Goal: Task Accomplishment & Management: Manage account settings

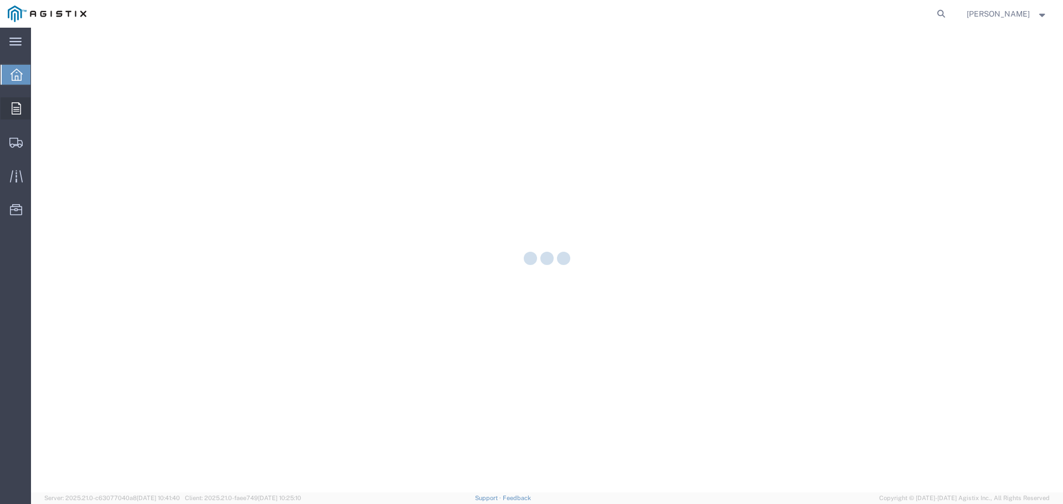
click at [14, 107] on icon at bounding box center [16, 108] width 9 height 12
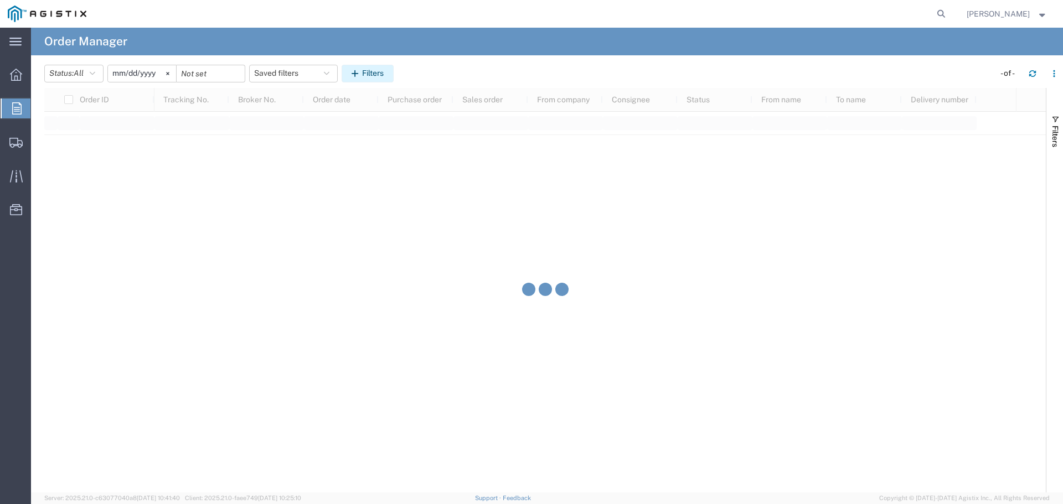
click at [368, 74] on button "Filters" at bounding box center [368, 74] width 52 height 18
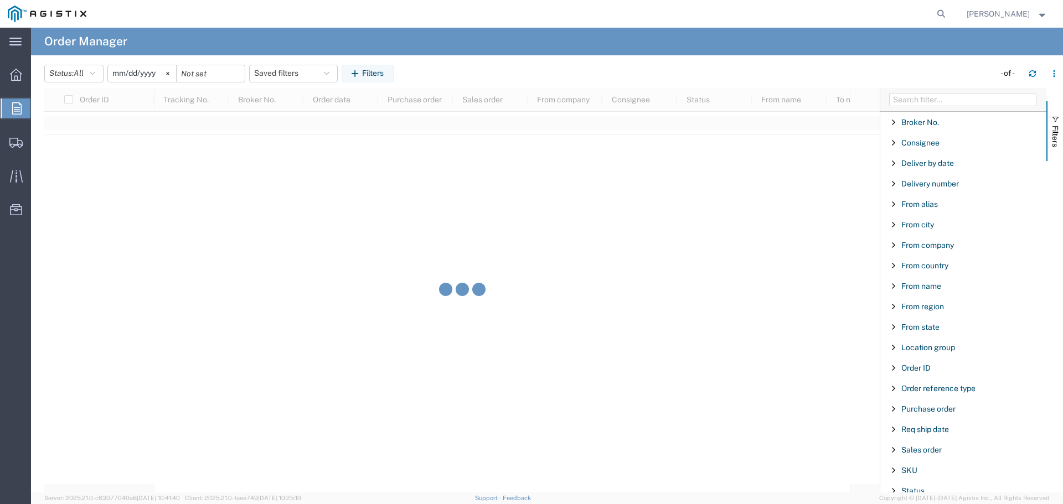
drag, startPoint x: 928, startPoint y: 407, endPoint x: 932, endPoint y: 422, distance: 15.6
click at [928, 407] on span "Purchase order" at bounding box center [928, 409] width 54 height 9
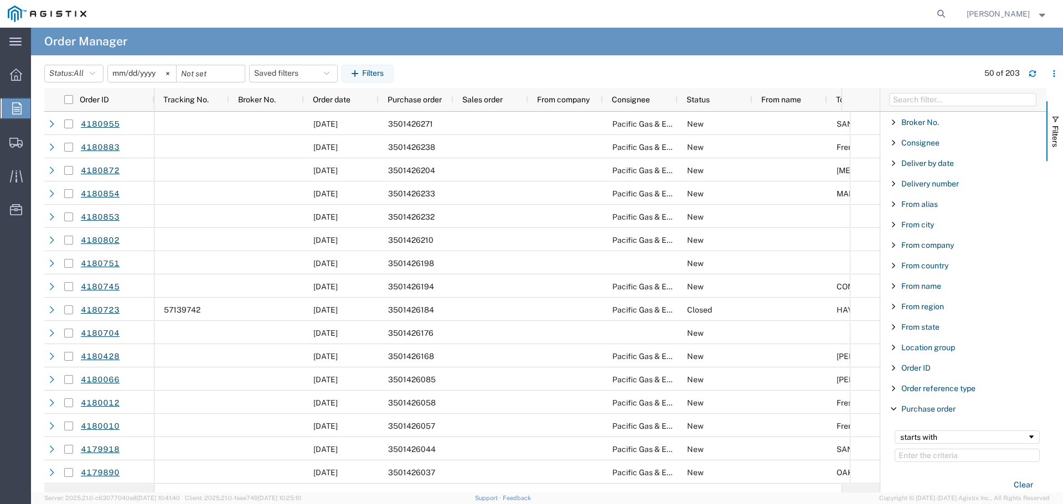
click at [928, 453] on input "Filter Value" at bounding box center [967, 455] width 145 height 13
type input "3501425562"
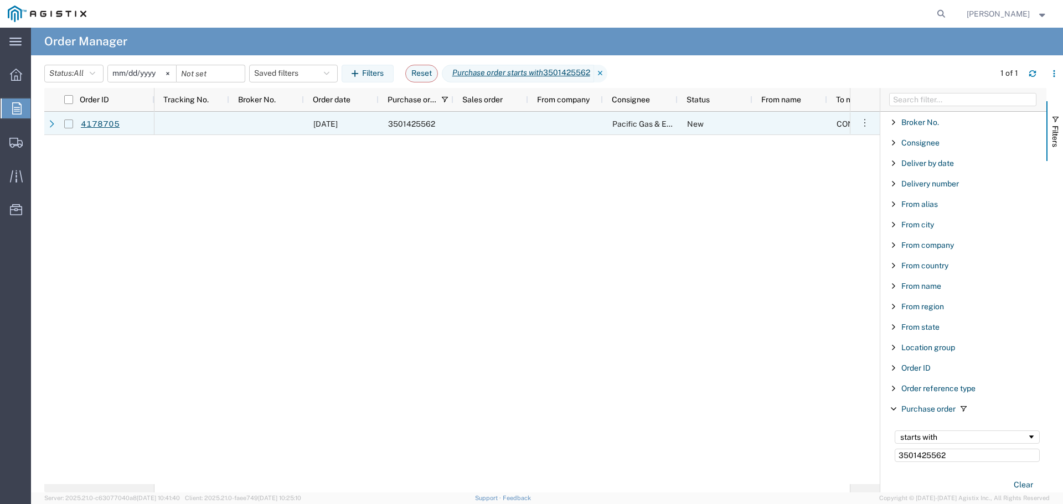
click at [69, 123] on input "Press Space to toggle row selection (unchecked)" at bounding box center [68, 124] width 9 height 9
checkbox input "true"
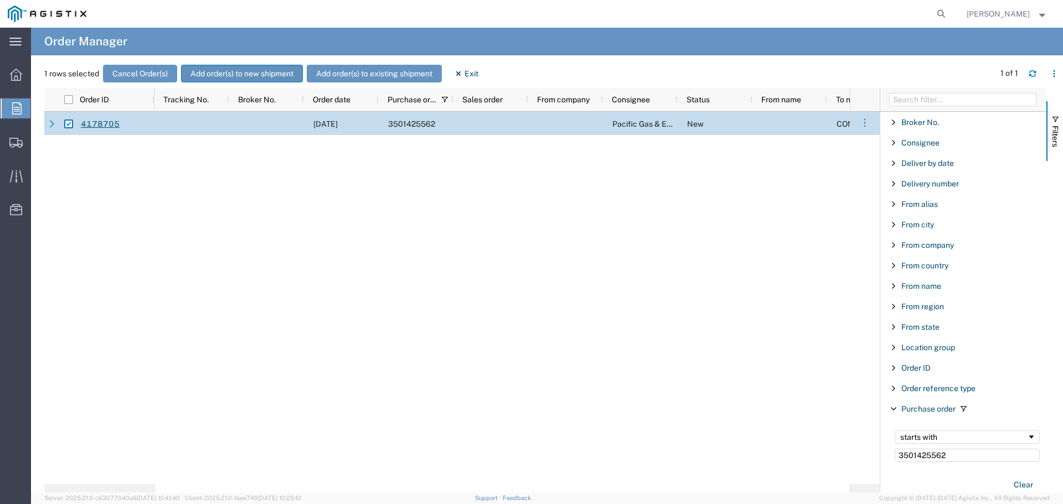
click at [210, 75] on button "Add order(s) to new shipment" at bounding box center [242, 74] width 122 height 18
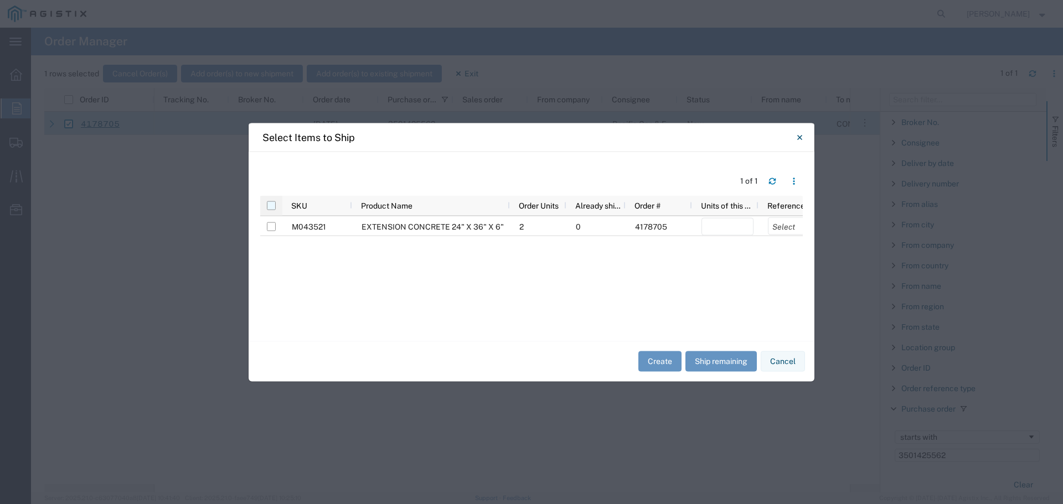
click at [272, 207] on input "checkbox" at bounding box center [271, 205] width 9 height 9
checkbox input "true"
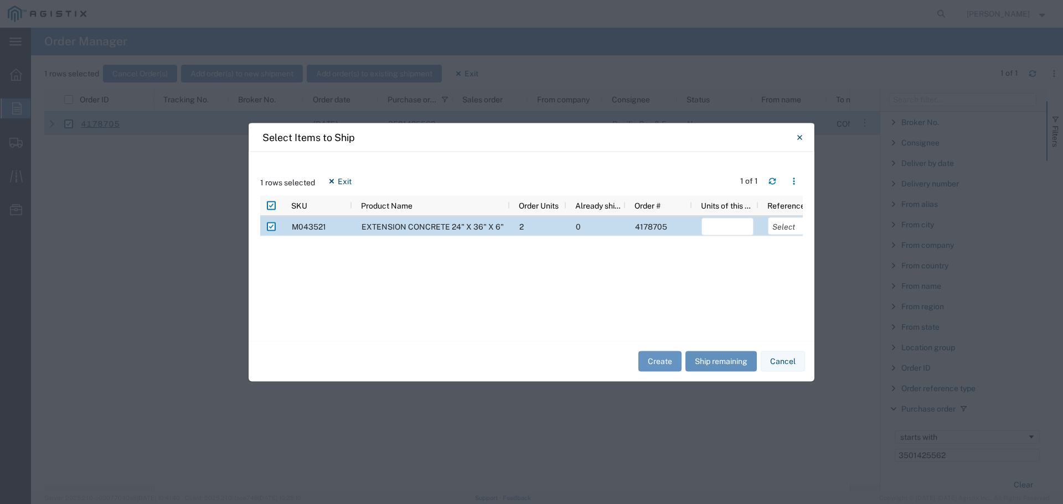
click at [690, 354] on button "Ship remaining" at bounding box center [720, 362] width 71 height 20
type input "2"
drag, startPoint x: 783, startPoint y: 228, endPoint x: 783, endPoint y: 234, distance: 6.1
click at [783, 228] on select "Select Purchase Order Delivery Number" at bounding box center [794, 226] width 52 height 18
select select "PURCHORD"
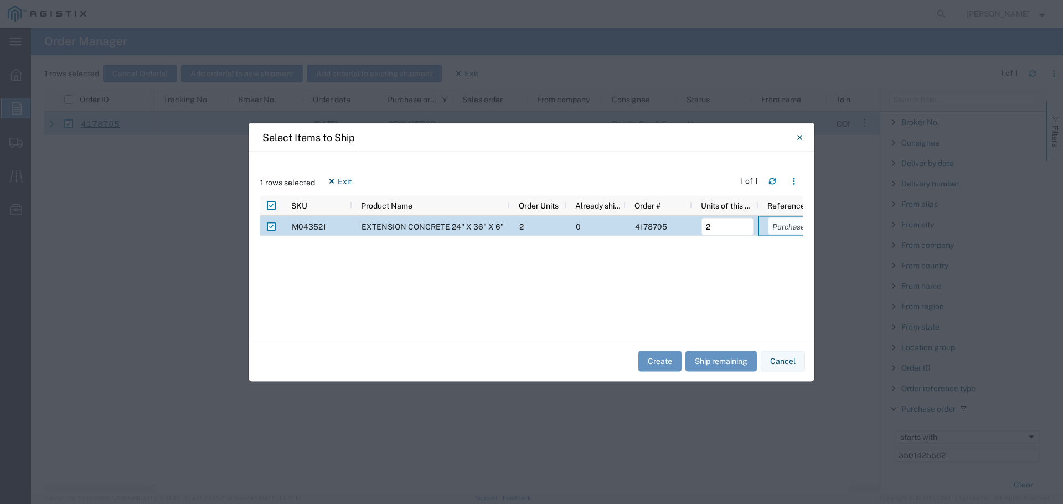
click at [768, 217] on select "Select Purchase Order Delivery Number" at bounding box center [794, 226] width 52 height 18
click at [665, 361] on button "Create" at bounding box center [659, 362] width 43 height 20
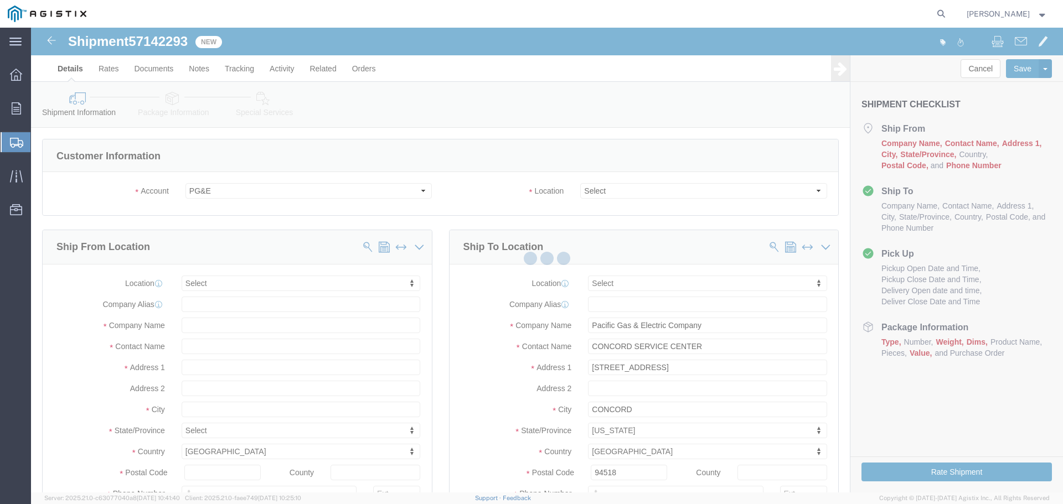
select select
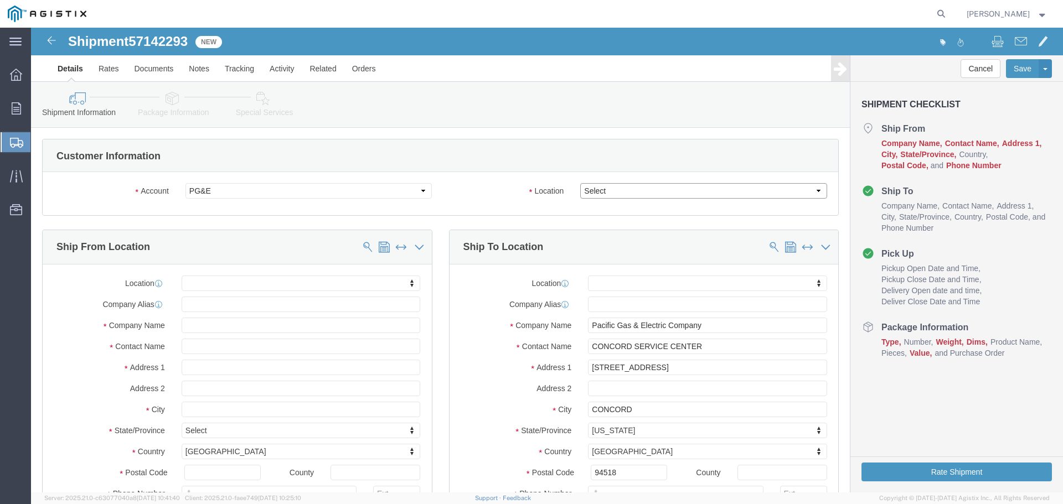
click select "Select All Others [GEOGRAPHIC_DATA] [GEOGRAPHIC_DATA] [GEOGRAPHIC_DATA] [GEOGRA…"
select select "23082"
click select "Select All Others [GEOGRAPHIC_DATA] [GEOGRAPHIC_DATA] [GEOGRAPHIC_DATA] [GEOGRA…"
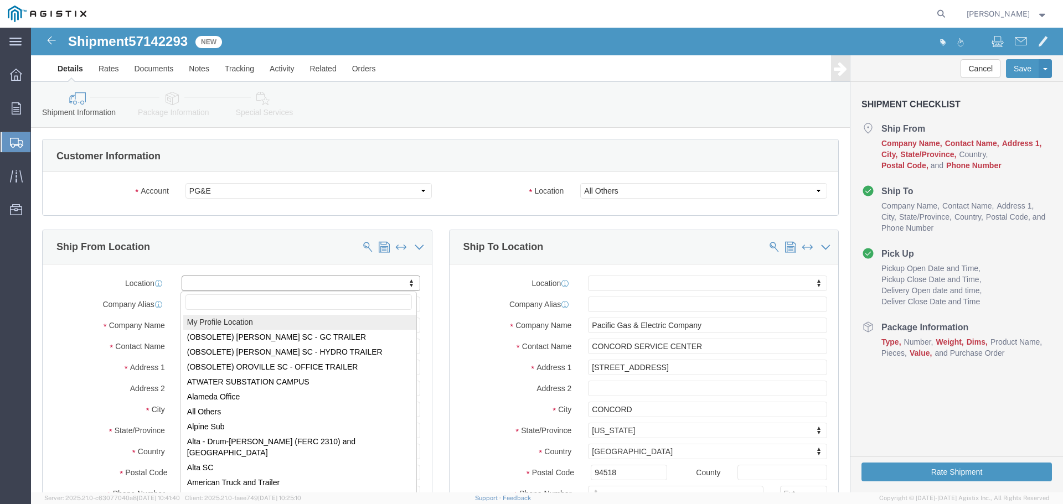
select select "MYPROFILE"
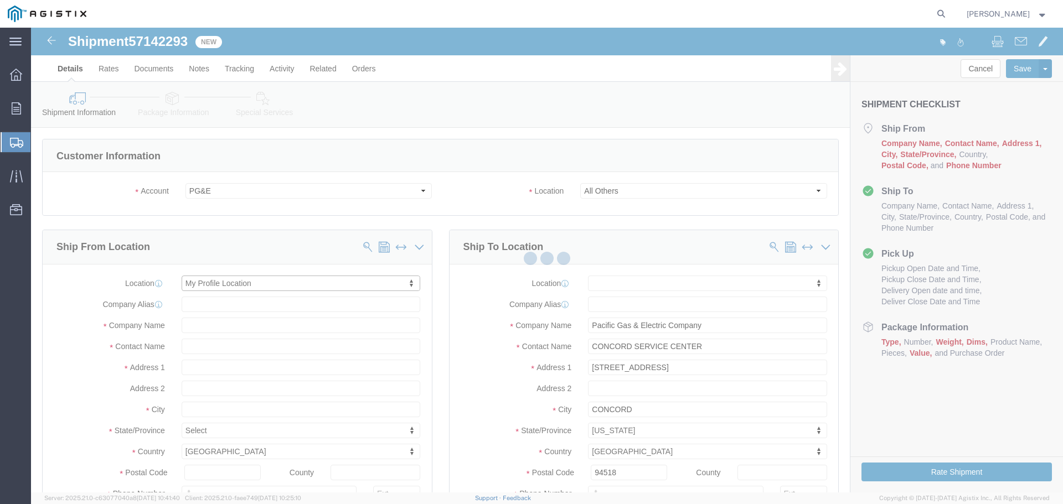
type input "[STREET_ADDRESS]"
type input "94566"
type input "[PHONE_NUMBER]"
type input "[PERSON_NAME][EMAIL_ADDRESS][PERSON_NAME][DOMAIN_NAME]"
checkbox input "true"
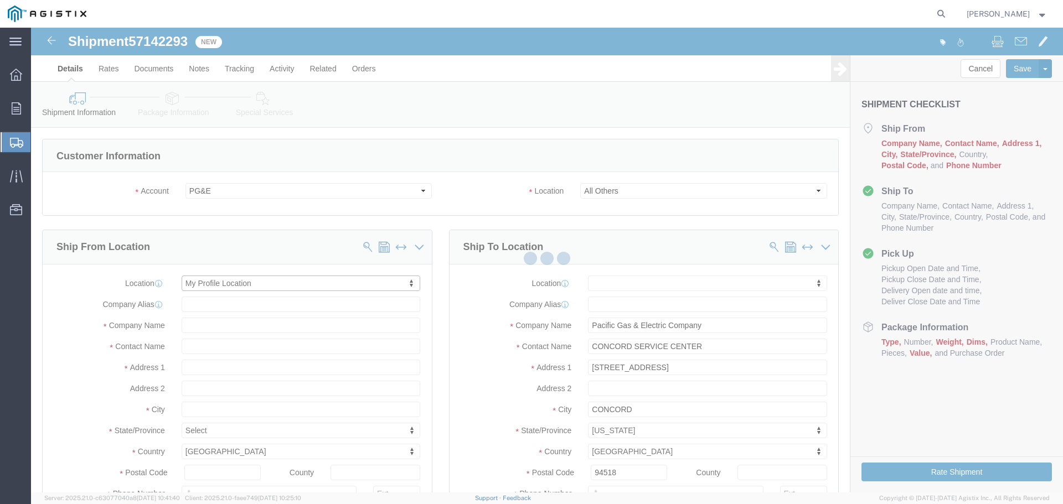
type input "Oldcastle Precast Inc"
type input "[PERSON_NAME]"
type input "PLEASANTON"
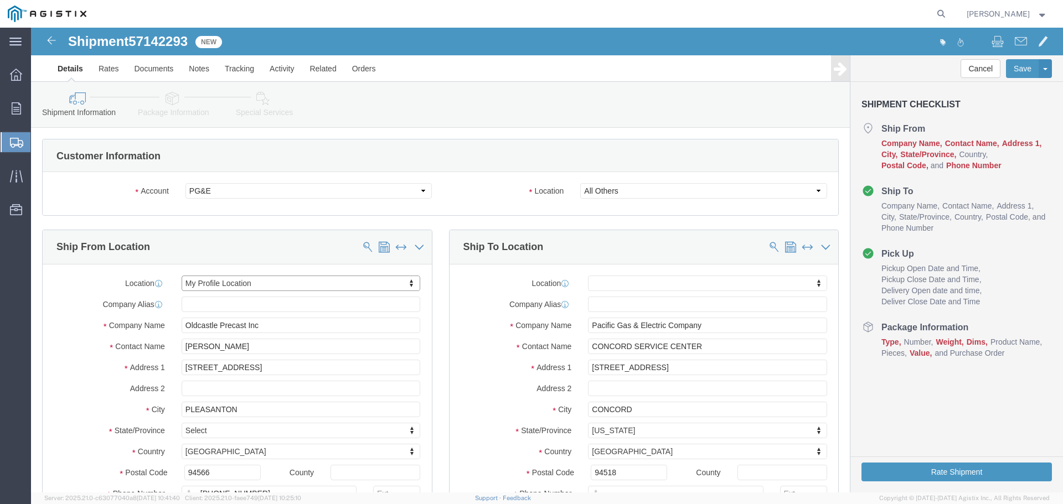
select select "CA"
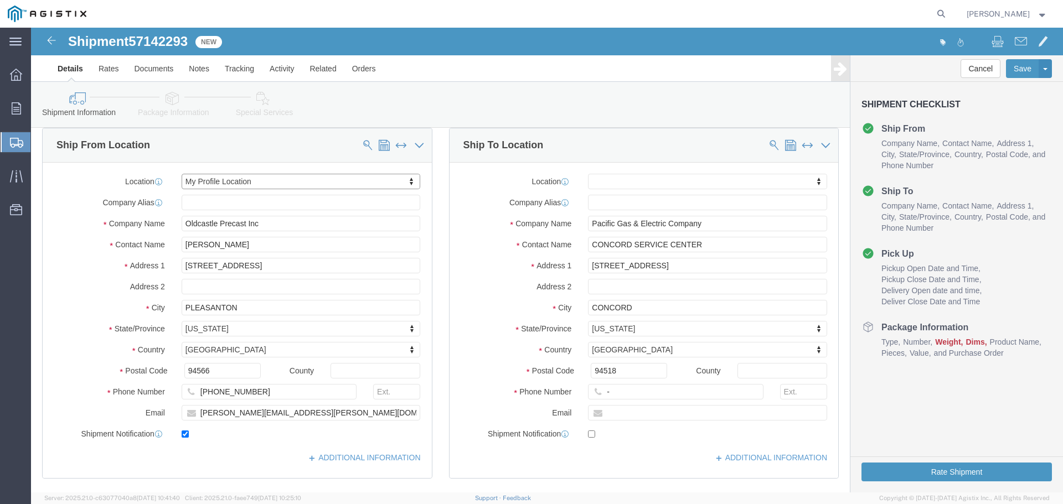
scroll to position [111, 0]
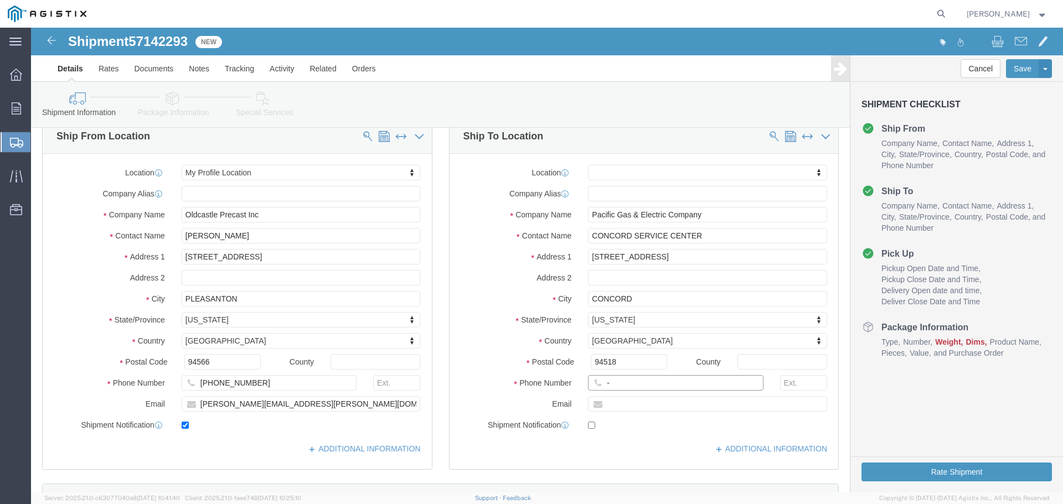
drag, startPoint x: 607, startPoint y: 354, endPoint x: 478, endPoint y: 349, distance: 128.6
click div "Phone Number -"
type input "123-456-7891"
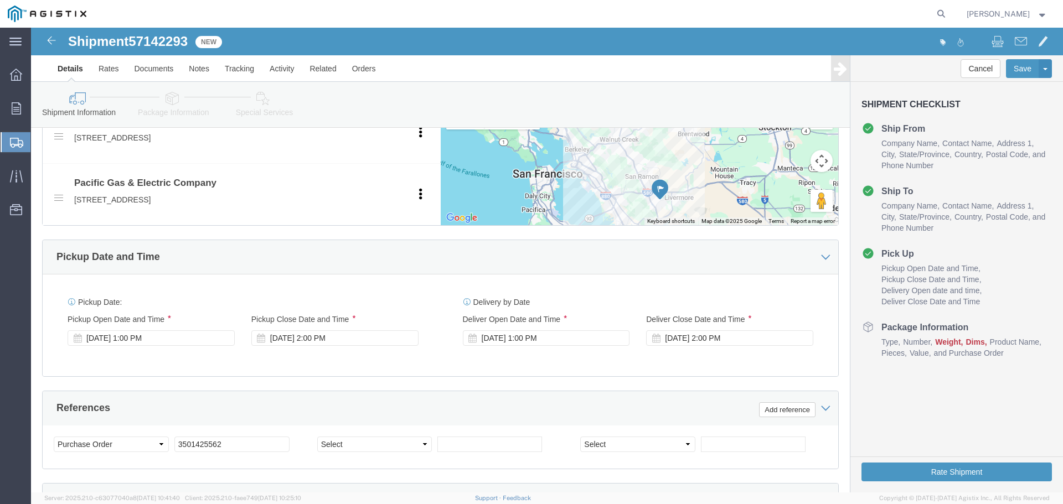
scroll to position [609, 0]
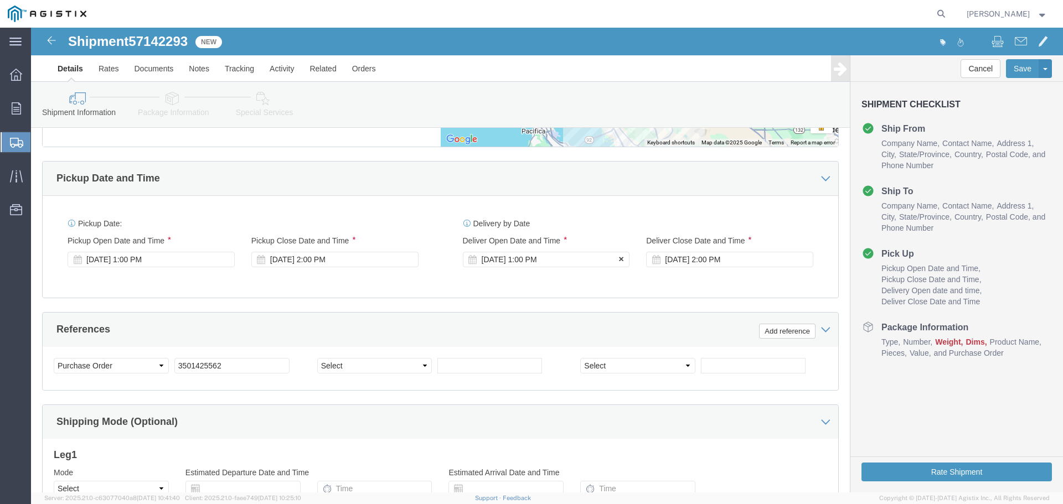
click div "[DATE] 1:00 PM"
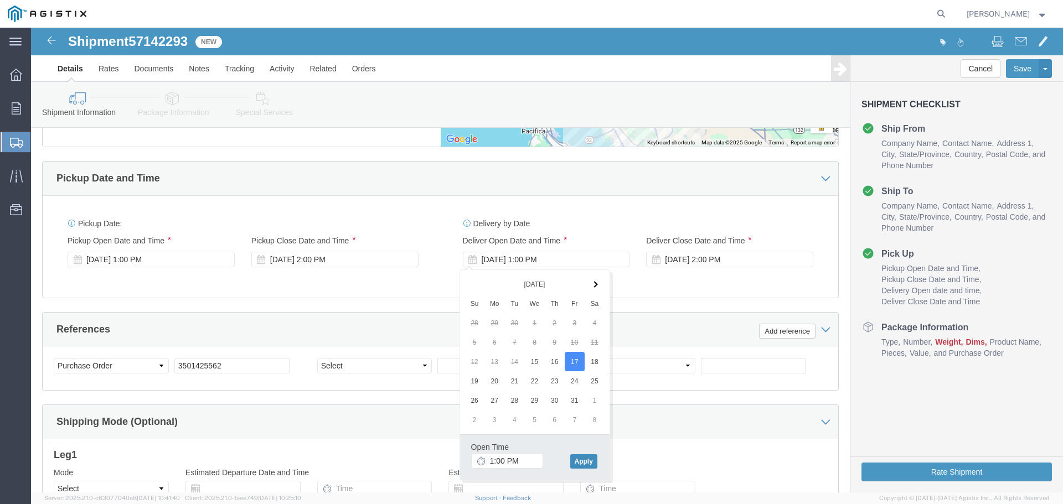
click button "Apply"
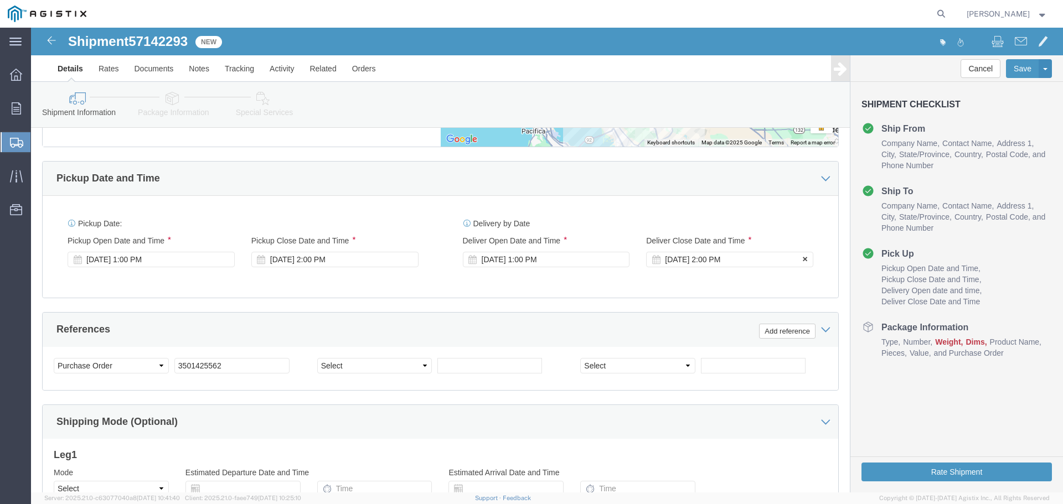
click div "[DATE] 2:00 PM"
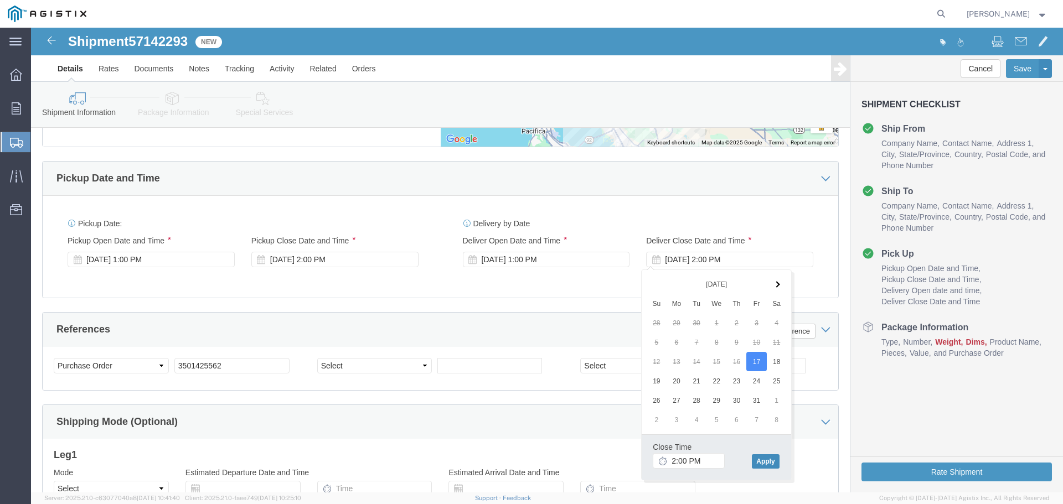
click button "Apply"
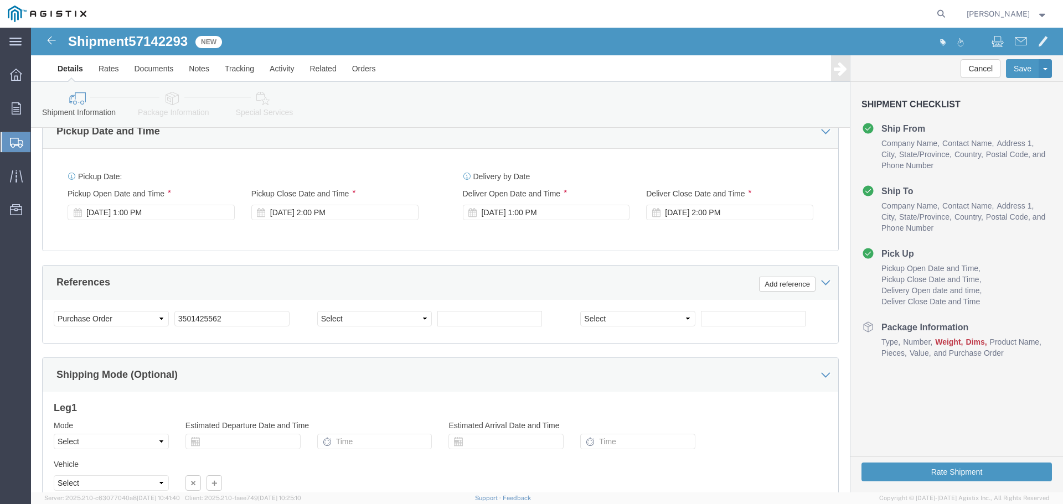
scroll to position [752, 0]
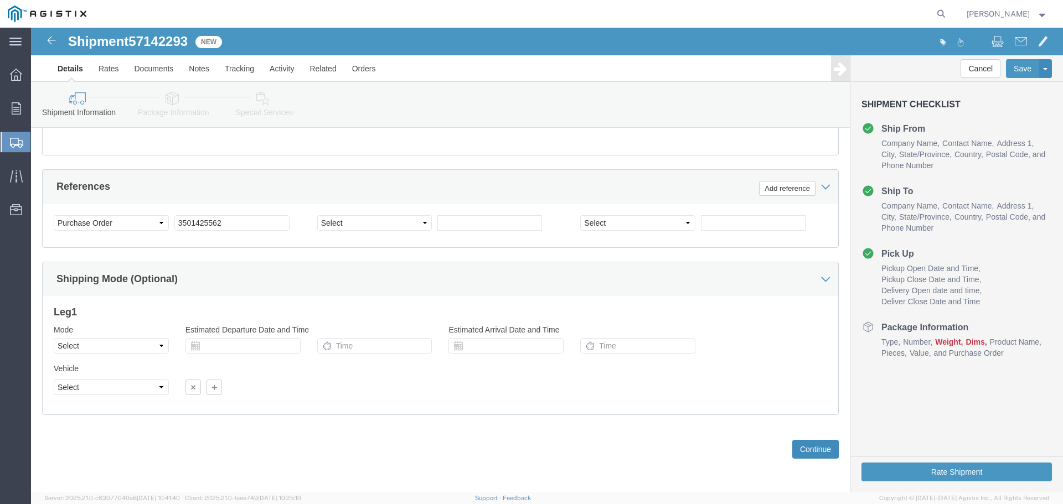
click button "Continue"
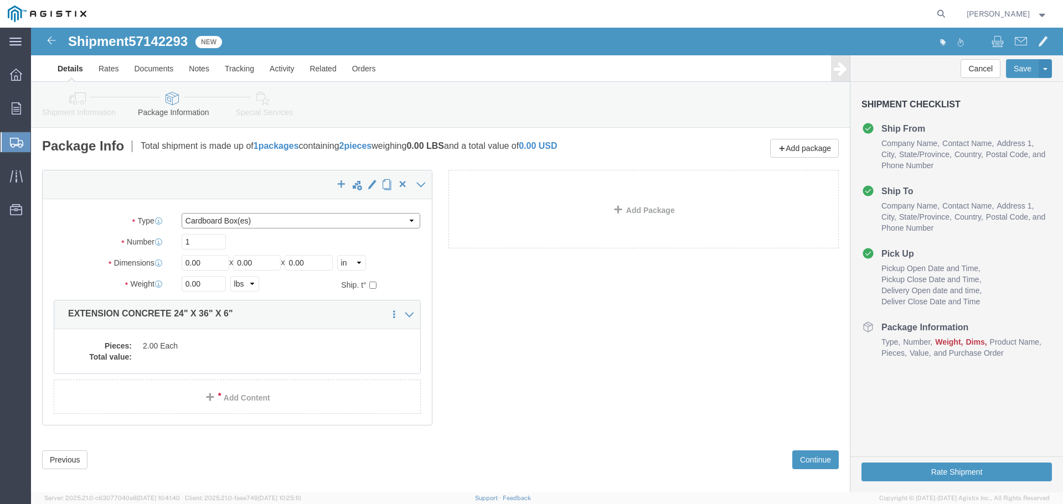
click select "Select Bulk Bundle(s) Cardboard Box(es) Carton(s) Crate(s) Drum(s) (Fiberboard)…"
select select "YRPK"
click select "Select Bulk Bundle(s) Cardboard Box(es) Carton(s) Crate(s) Drum(s) (Fiberboard)…"
drag, startPoint x: 163, startPoint y: 214, endPoint x: 120, endPoint y: 208, distance: 43.6
click div "Number 1"
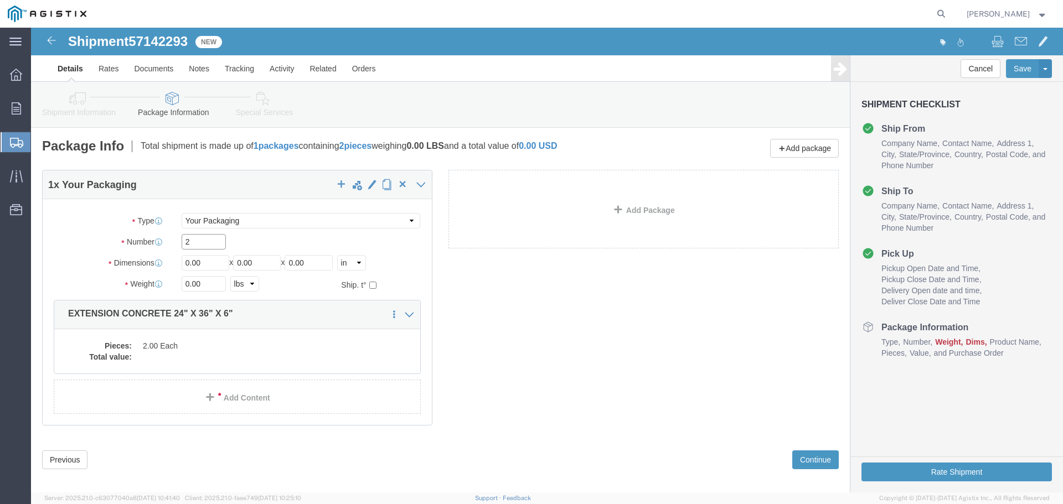
type input "2"
click input "36"
drag, startPoint x: 174, startPoint y: 237, endPoint x: 129, endPoint y: 233, distance: 45.6
click div "Dimensions Length 36 x Width 0.00 x Height 0.00 Select cm ft in"
type input "24"
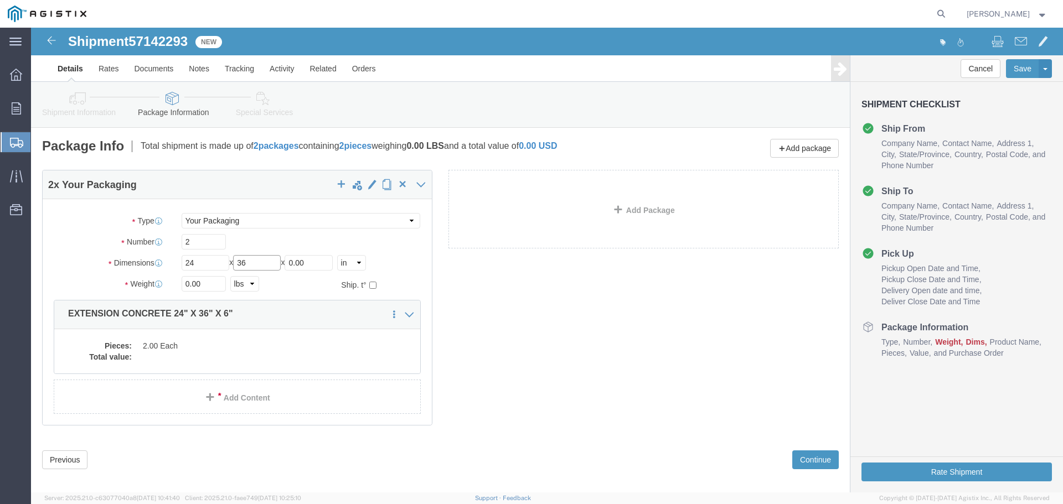
type input "36"
type input "6"
type input "621"
click dd "2.00 Each"
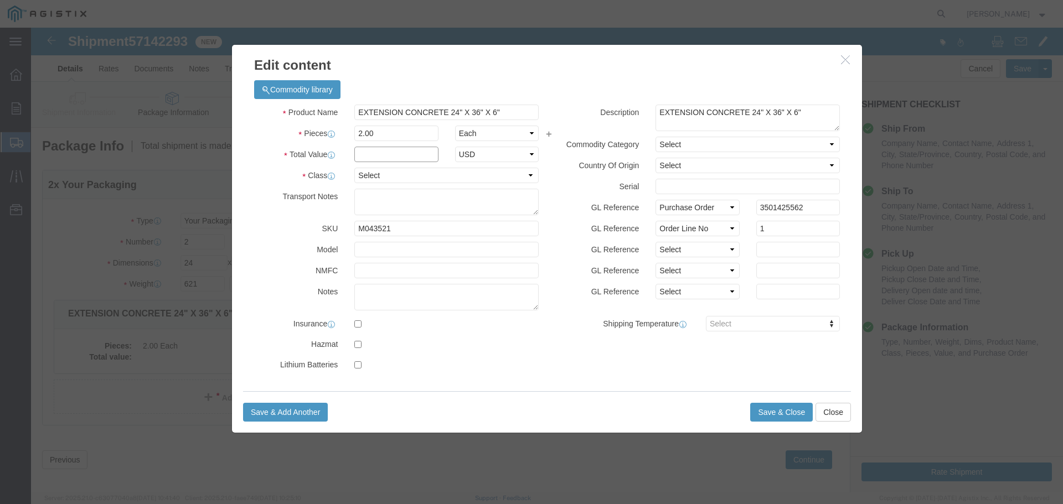
click input "text"
type input "1"
select select "USD"
select select "55"
click button "Save & Close"
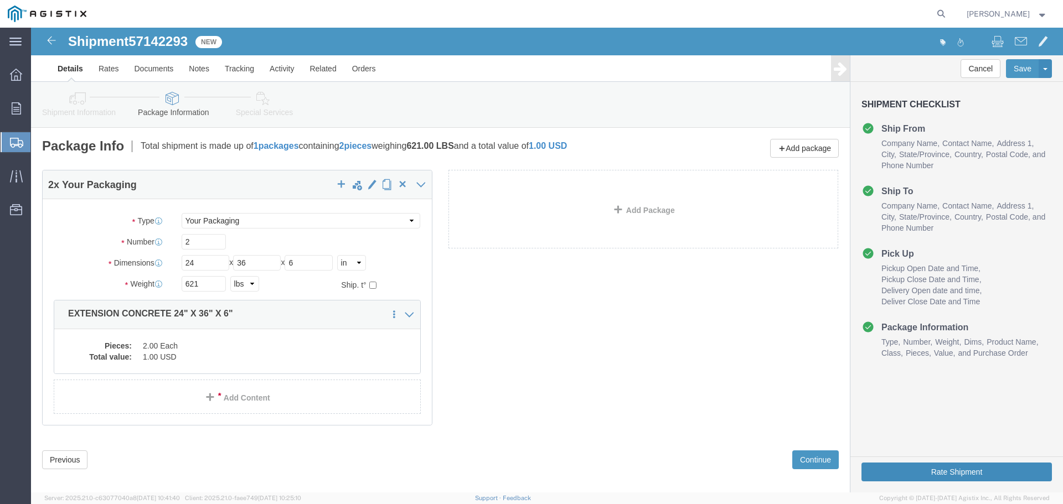
click button "Rate Shipment"
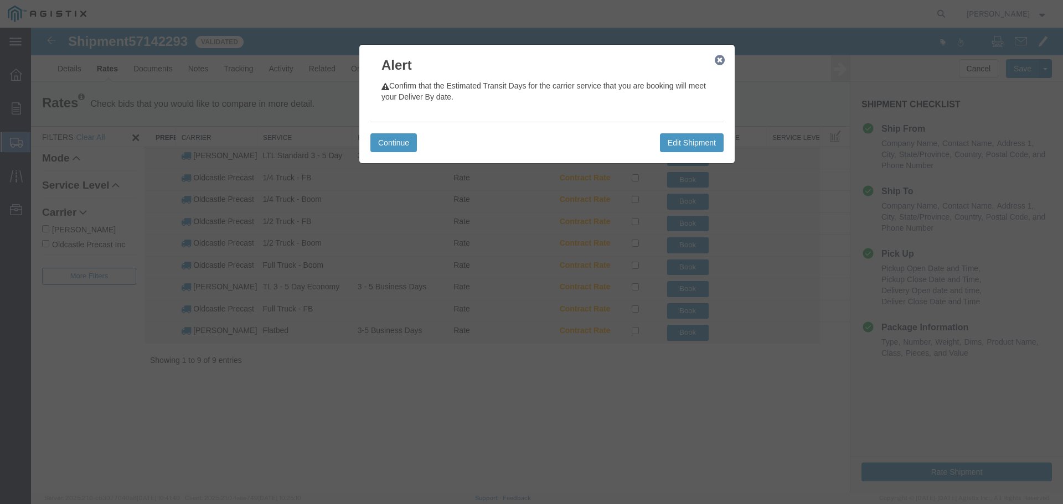
click at [720, 60] on icon "button" at bounding box center [720, 60] width 10 height 9
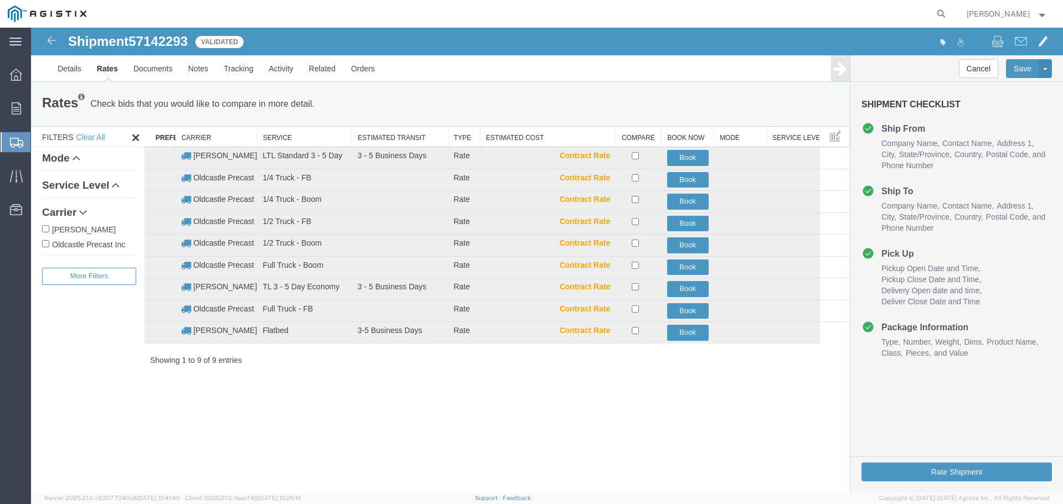
click at [102, 244] on label "Oldcastle Precast Inc" at bounding box center [89, 244] width 94 height 12
click at [49, 244] on input "Oldcastle Precast Inc" at bounding box center [45, 243] width 7 height 7
checkbox input "true"
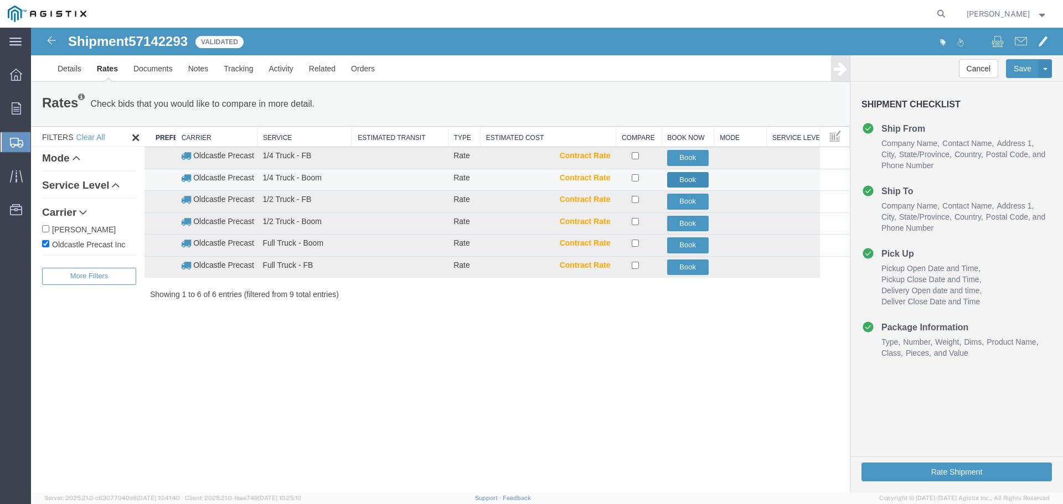
click at [690, 182] on button "Book" at bounding box center [688, 180] width 42 height 16
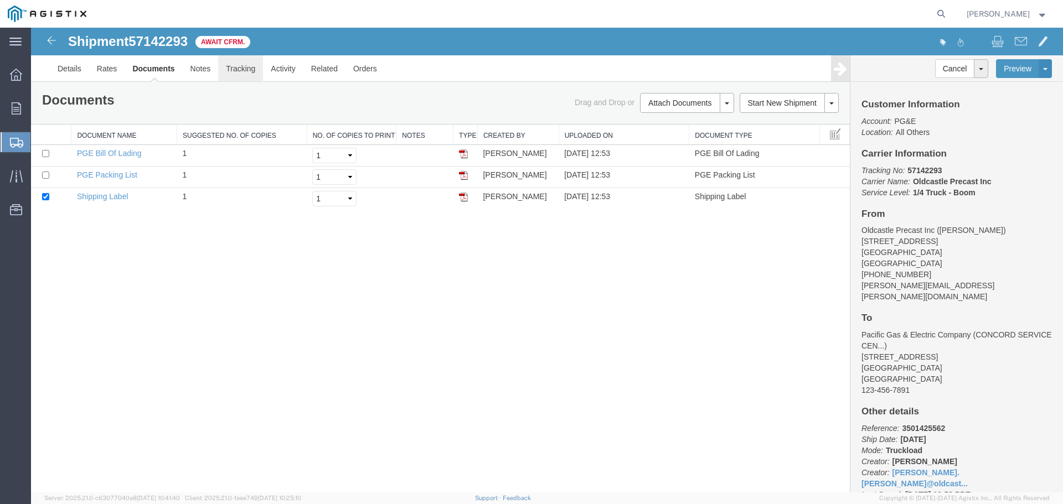
click at [241, 68] on link "Tracking" at bounding box center [240, 68] width 45 height 27
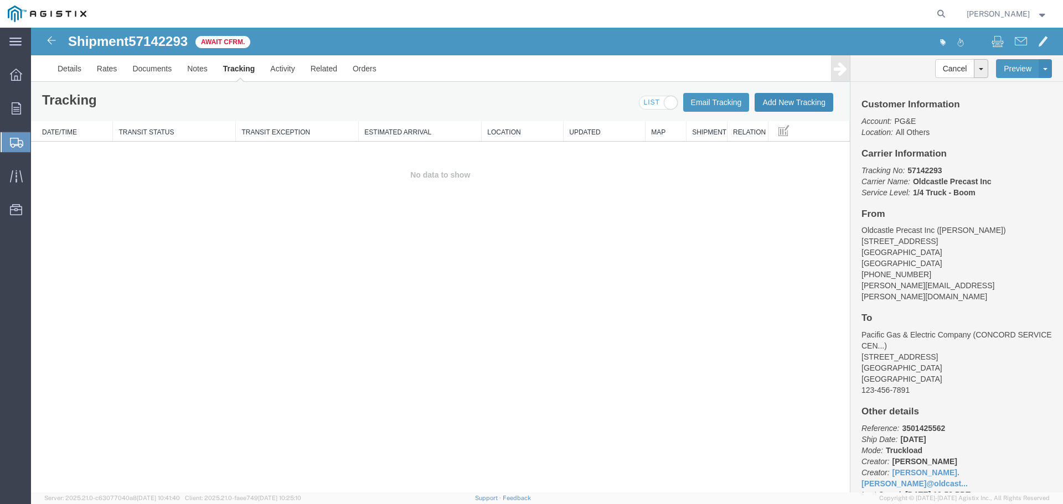
click at [793, 99] on button "Add New Tracking" at bounding box center [794, 102] width 79 height 19
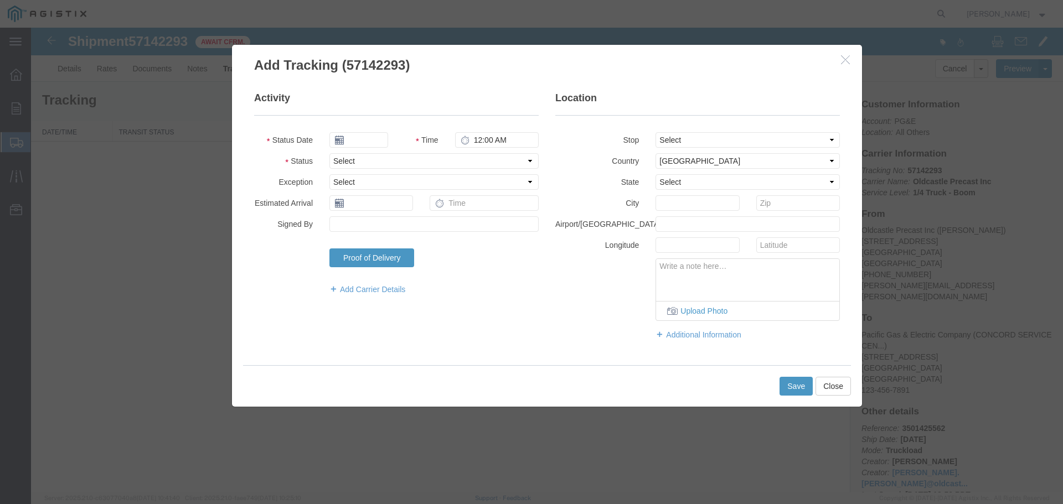
type input "[DATE]"
type input "1:00 PM"
click at [404, 170] on fieldset "Activity Status Date [DATE] Time 1:00 PM Status Select Arrival Notice Available…" at bounding box center [396, 198] width 285 height 215
click at [385, 161] on select "Select Arrival Notice Available Arrival Notice Imported Arrive at Delivery Loca…" at bounding box center [433, 161] width 209 height 16
select select "DELIVRED"
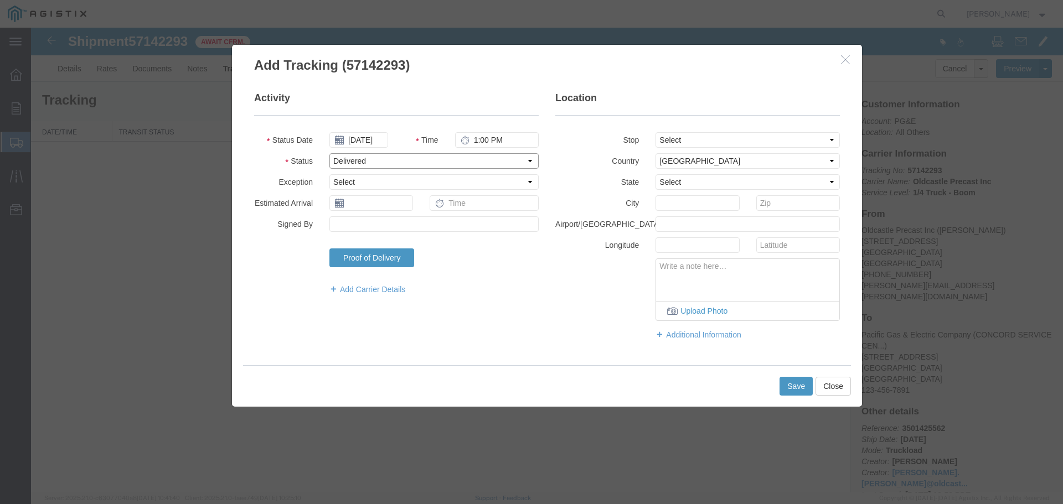
click at [329, 153] on select "Select Arrival Notice Available Arrival Notice Imported Arrive at Delivery Loca…" at bounding box center [433, 161] width 209 height 16
click at [792, 391] on button "Save" at bounding box center [795, 386] width 33 height 19
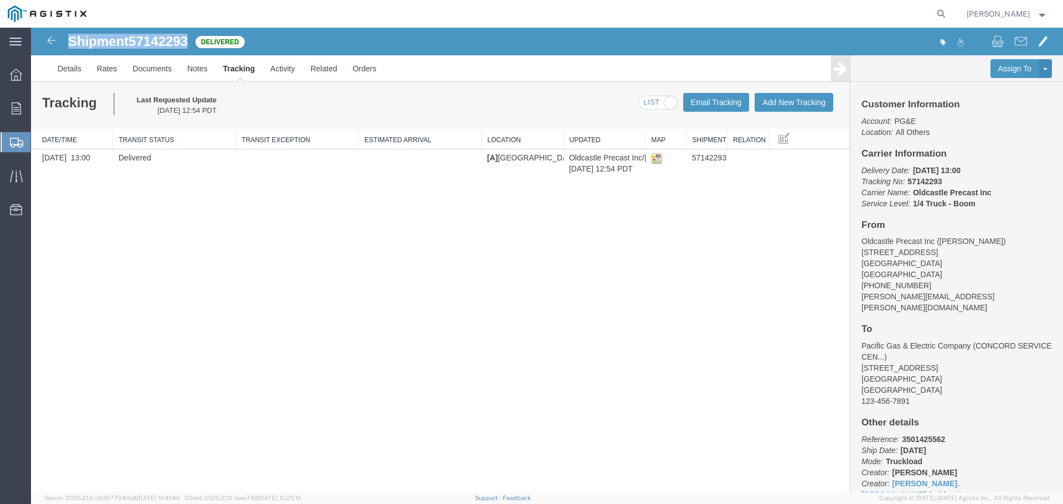
drag, startPoint x: 69, startPoint y: 43, endPoint x: 191, endPoint y: 39, distance: 122.4
click at [188, 39] on h1 "Shipment 57142293" at bounding box center [128, 41] width 120 height 14
copy h1 "Shipment 57142293"
